Goal: Use online tool/utility: Utilize a website feature to perform a specific function

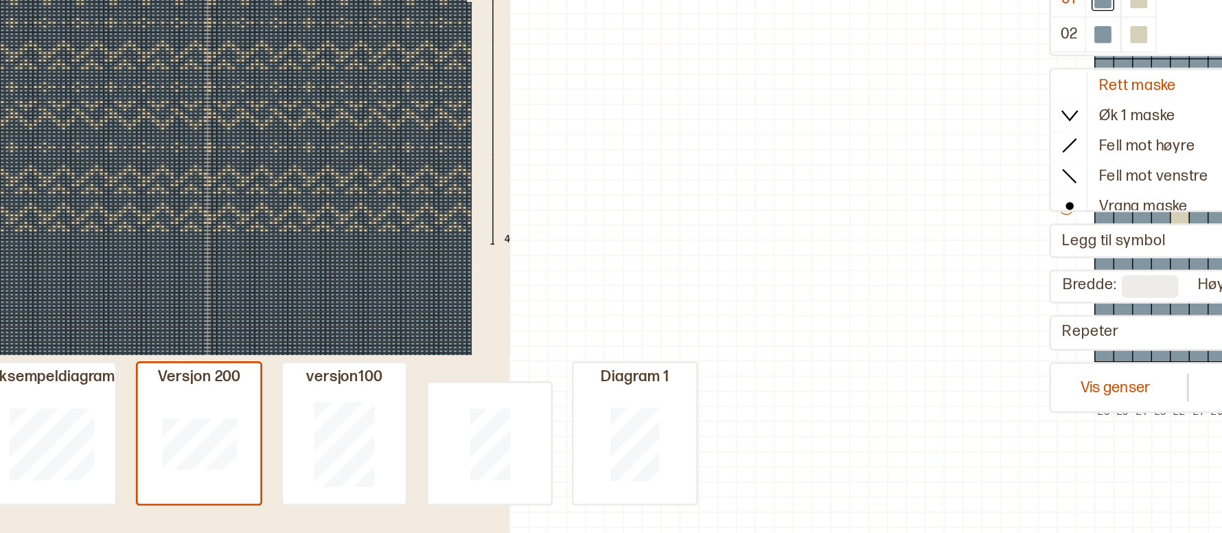
scroll to position [0, 429]
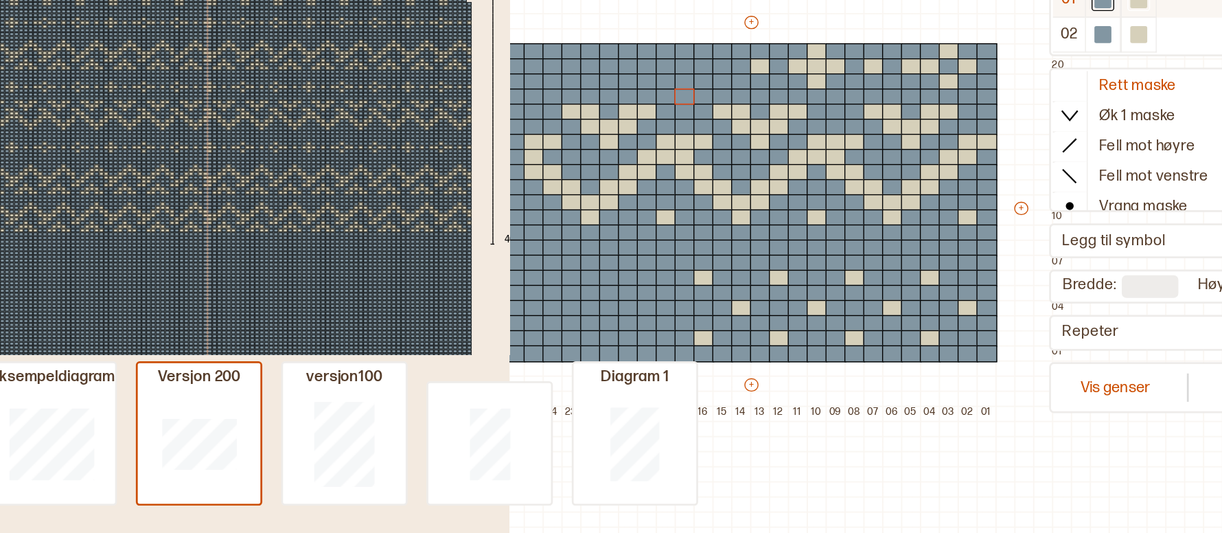
click at [1069, 146] on div at bounding box center [1069, 144] width 12 height 12
click at [963, 313] on div at bounding box center [958, 314] width 15 height 12
click at [946, 315] on div at bounding box center [944, 314] width 15 height 12
click at [931, 314] on div at bounding box center [930, 314] width 15 height 12
click at [944, 323] on div at bounding box center [944, 325] width 15 height 12
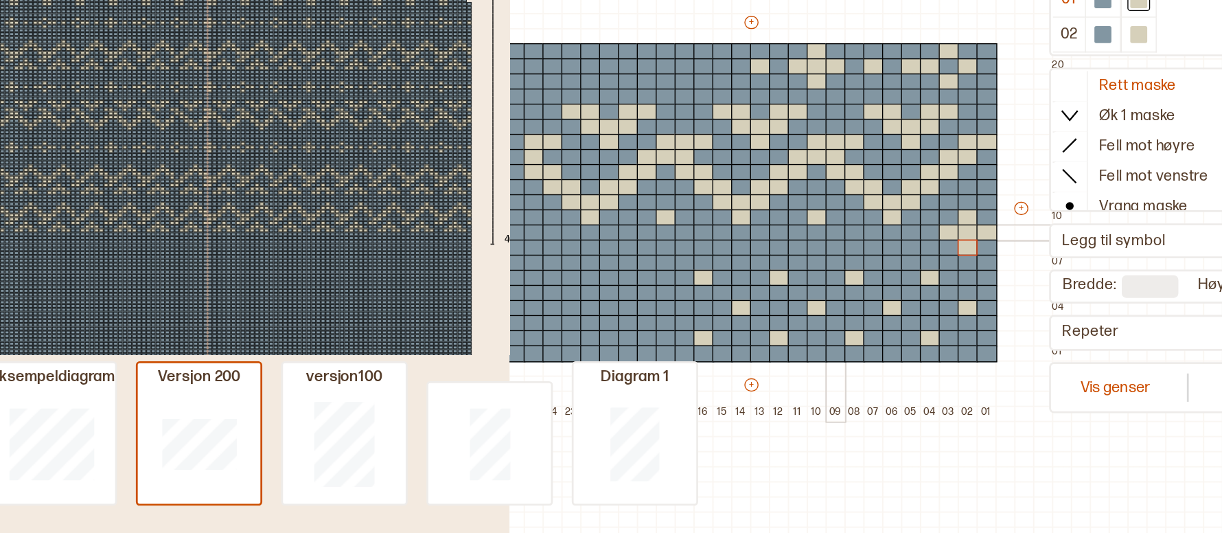
click at [846, 313] on div at bounding box center [848, 314] width 15 height 12
click at [839, 314] on div at bounding box center [834, 314] width 15 height 12
click at [814, 316] on div at bounding box center [821, 314] width 15 height 12
click at [834, 323] on div at bounding box center [834, 325] width 15 height 12
click at [737, 300] on div at bounding box center [738, 303] width 15 height 12
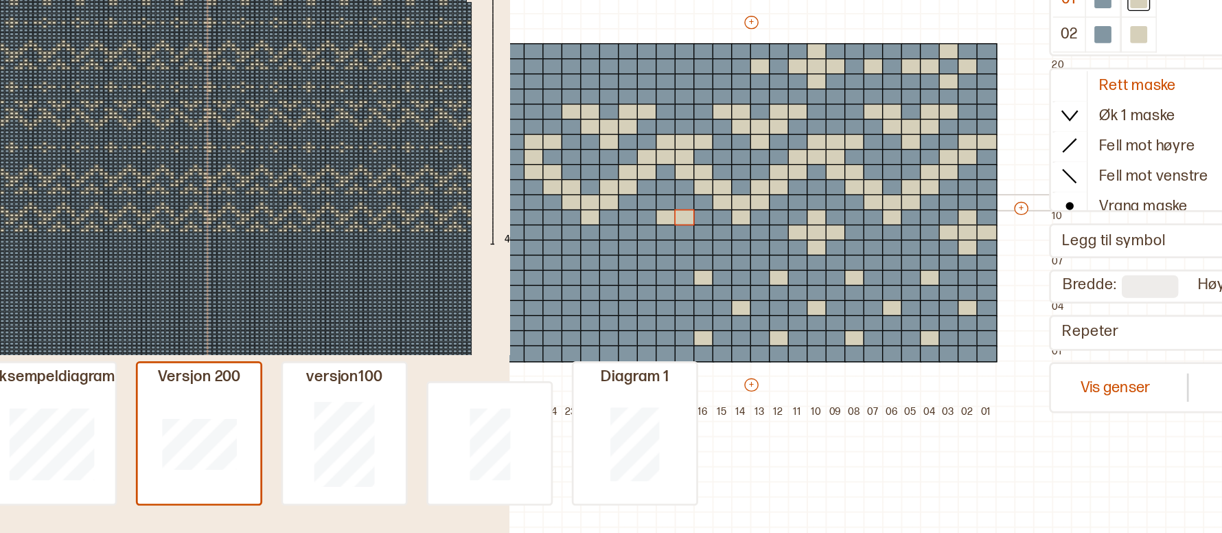
click at [725, 293] on div at bounding box center [724, 292] width 15 height 12
click at [710, 302] on div at bounding box center [711, 303] width 15 height 12
click at [721, 309] on div at bounding box center [724, 314] width 15 height 12
click at [890, 323] on div at bounding box center [889, 325] width 15 height 12
click at [1047, 148] on div at bounding box center [1043, 144] width 12 height 12
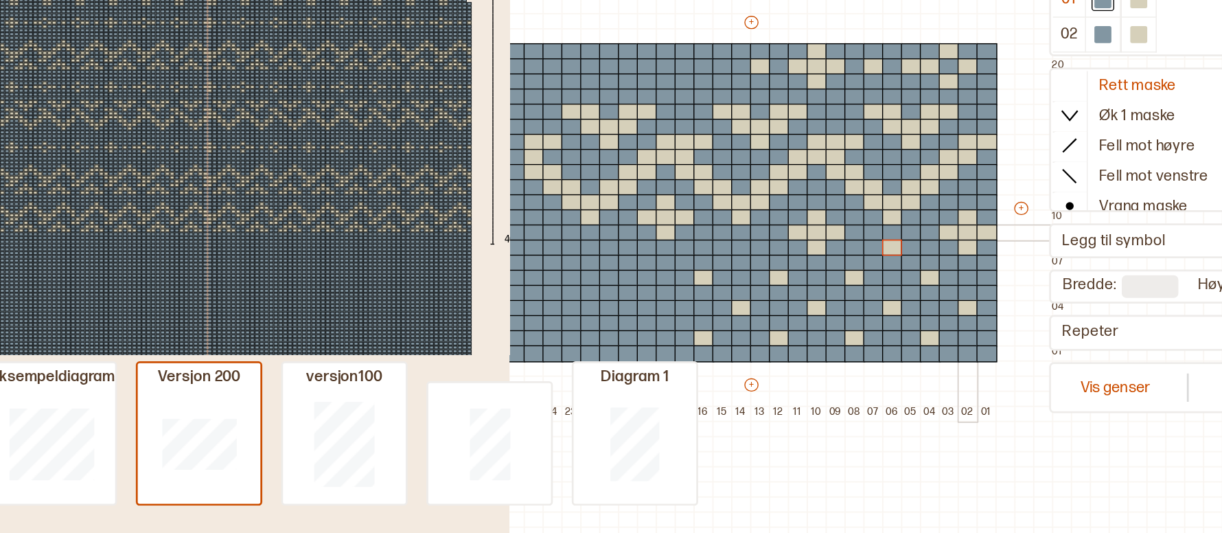
click at [945, 310] on div at bounding box center [944, 314] width 15 height 12
click at [831, 312] on div at bounding box center [834, 314] width 15 height 12
click at [726, 286] on div at bounding box center [724, 292] width 15 height 12
click at [739, 300] on div at bounding box center [738, 303] width 15 height 12
click at [724, 312] on div at bounding box center [724, 314] width 15 height 12
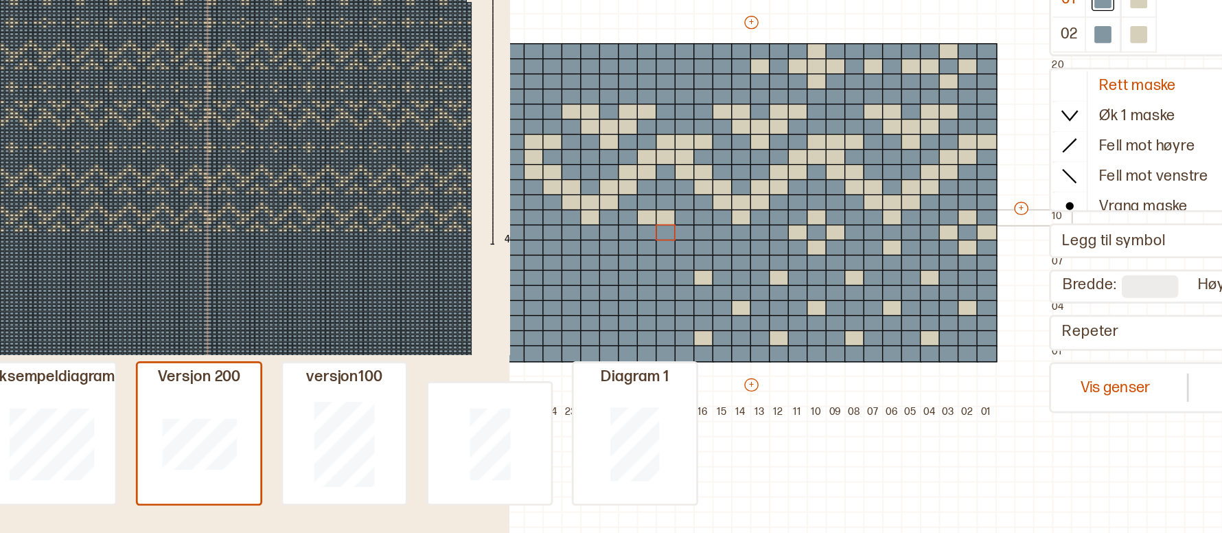
click at [704, 301] on div at bounding box center [711, 303] width 15 height 12
click at [1070, 149] on div at bounding box center [1069, 144] width 12 height 12
click at [1070, 147] on div at bounding box center [1069, 144] width 12 height 12
click at [737, 313] on div at bounding box center [738, 314] width 15 height 12
click at [722, 326] on div at bounding box center [724, 325] width 15 height 12
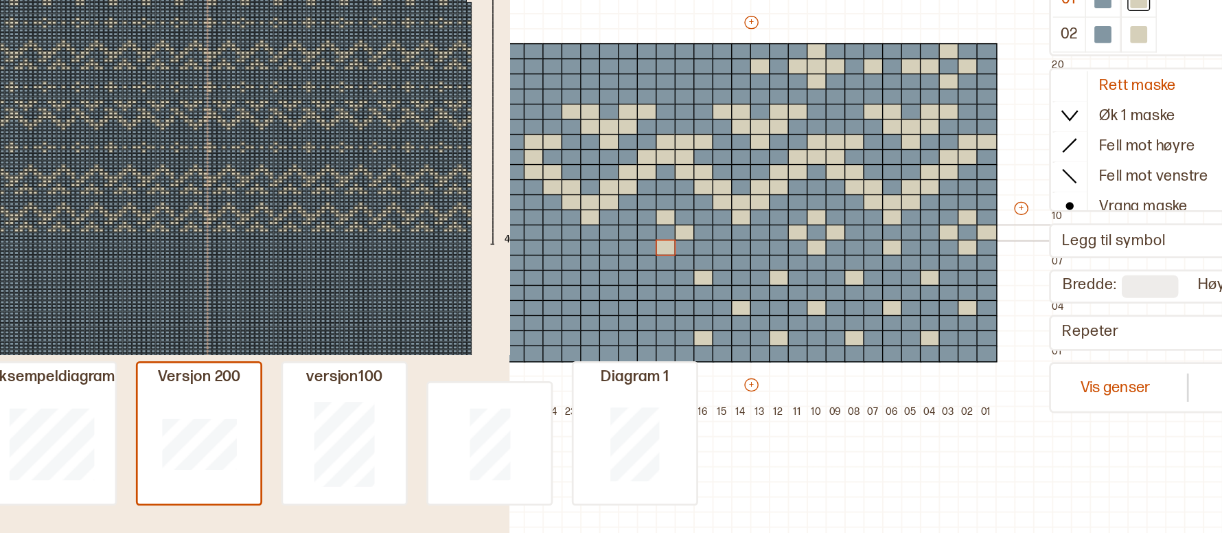
click at [714, 314] on div at bounding box center [711, 314] width 15 height 12
click at [780, 321] on div at bounding box center [779, 325] width 15 height 12
click at [670, 323] on div at bounding box center [670, 325] width 15 height 12
click at [945, 280] on div at bounding box center [944, 281] width 15 height 12
click at [930, 290] on div at bounding box center [930, 292] width 15 height 12
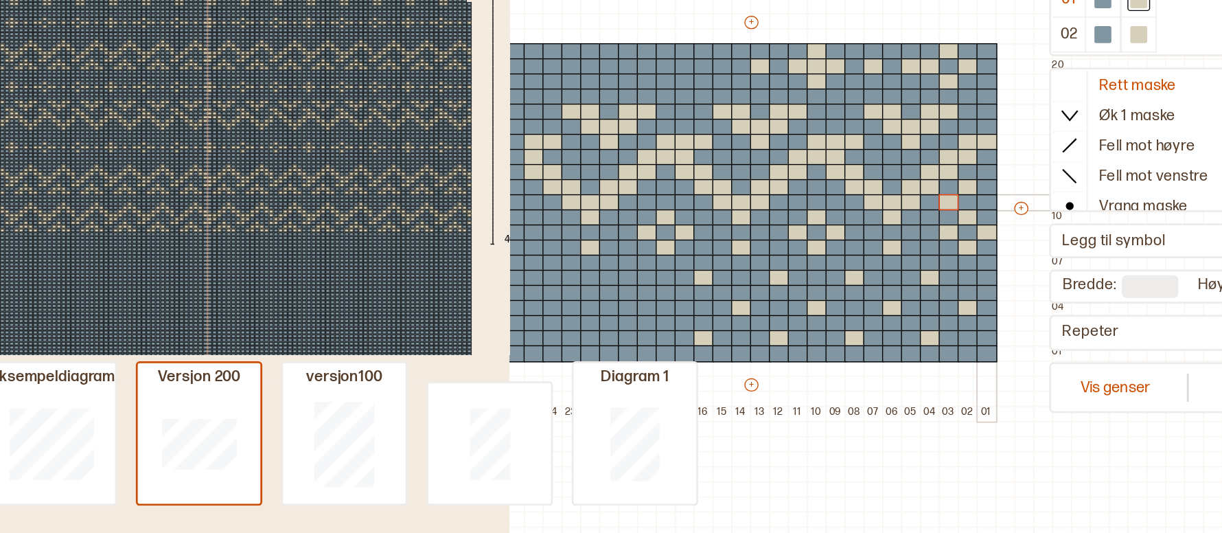
click at [960, 286] on div at bounding box center [958, 292] width 15 height 12
click at [1047, 167] on div at bounding box center [1043, 169] width 12 height 12
click at [958, 312] on div at bounding box center [958, 314] width 15 height 12
click at [945, 319] on div at bounding box center [944, 325] width 15 height 12
click at [945, 326] on div at bounding box center [944, 325] width 15 height 12
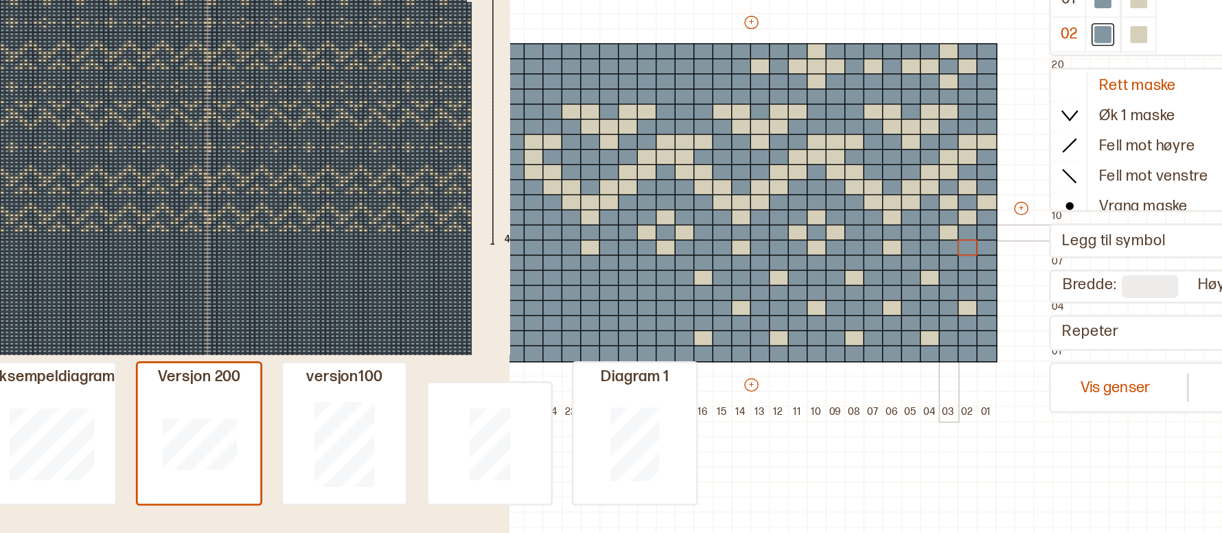
click at [934, 312] on div at bounding box center [930, 314] width 15 height 12
click at [958, 289] on div at bounding box center [958, 292] width 15 height 12
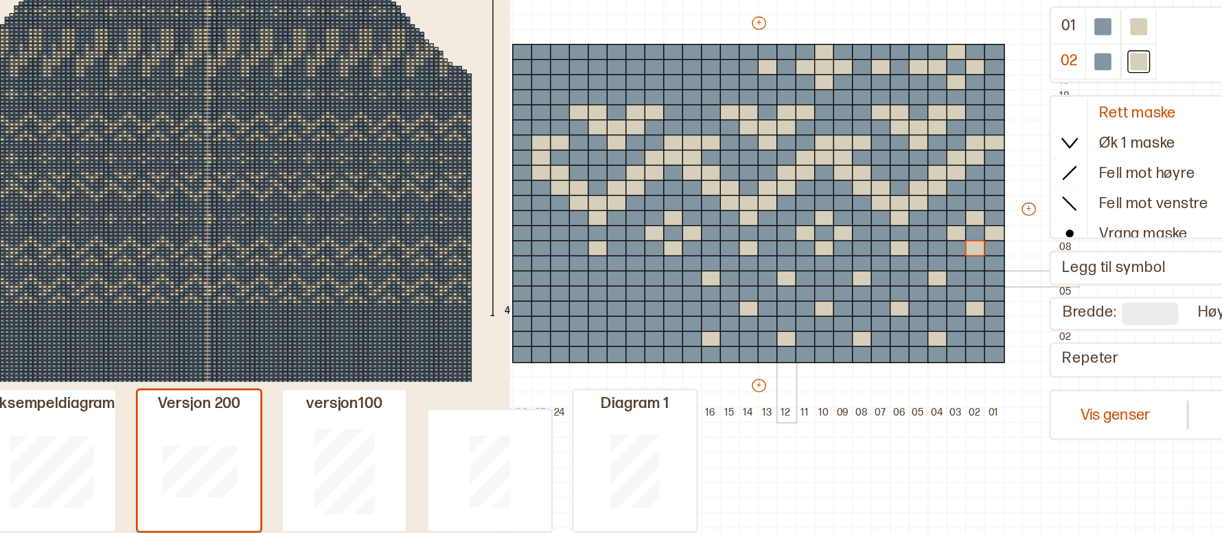
scroll to position [20, 424]
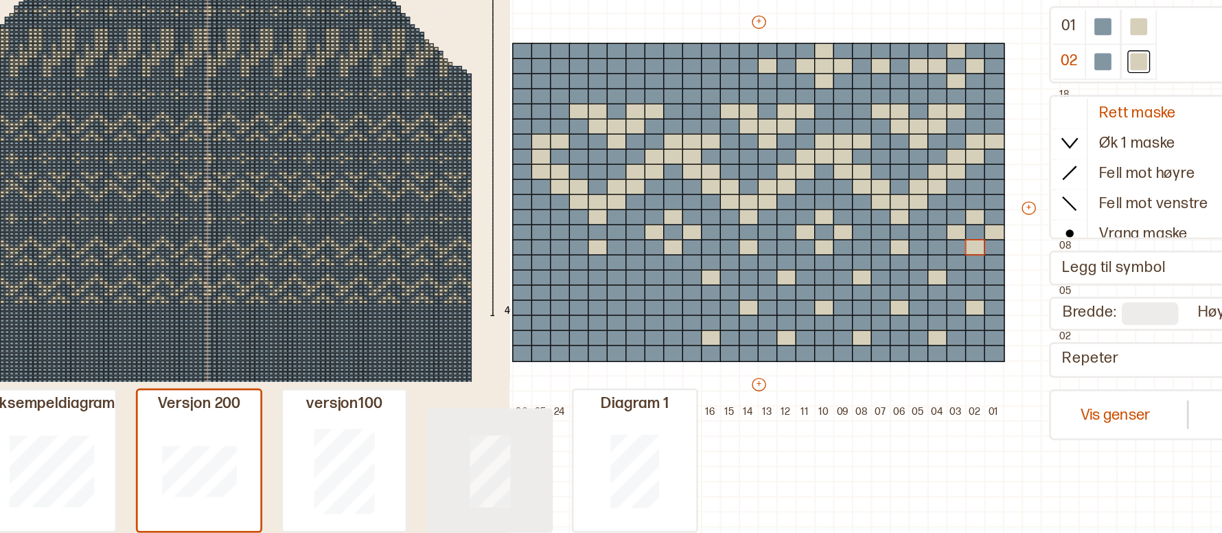
type input "**"
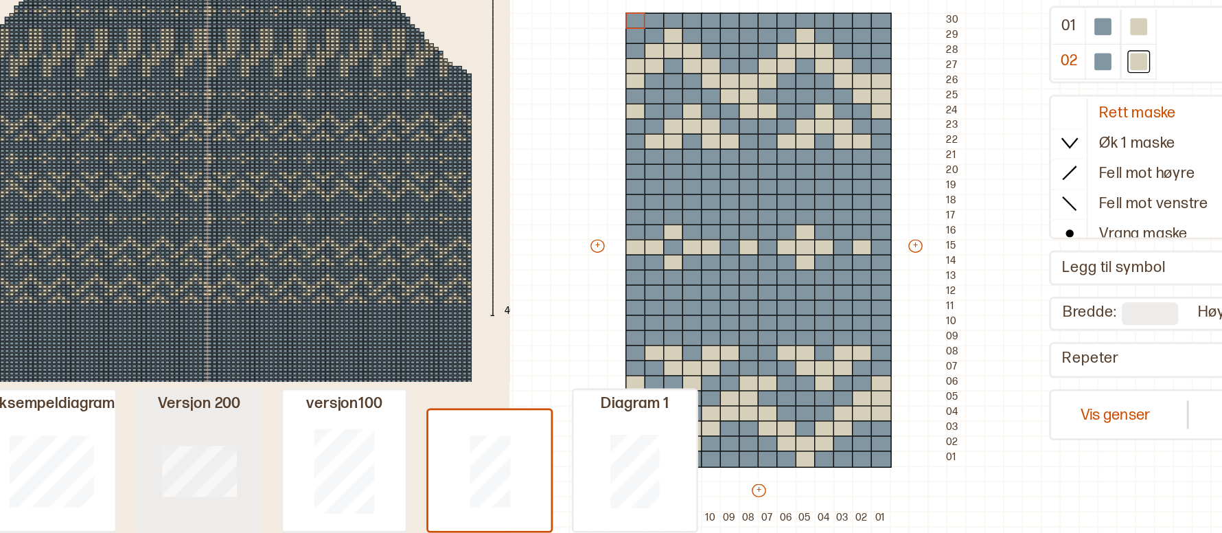
type input "**"
